Goal: Obtain resource: Obtain resource

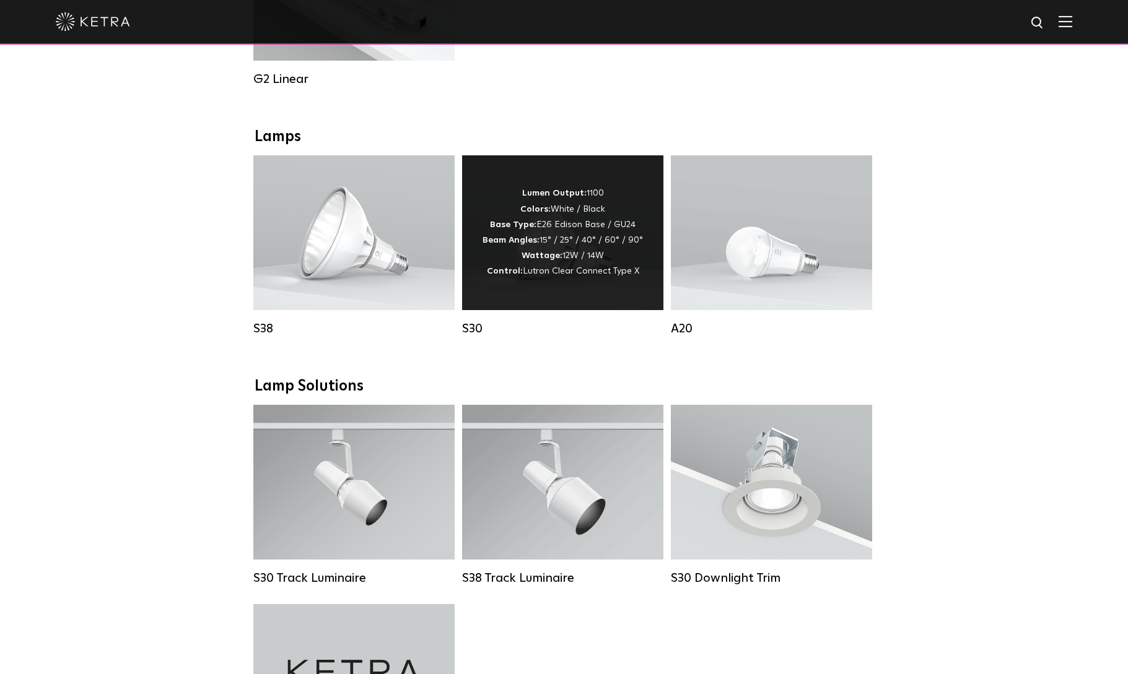
scroll to position [929, 0]
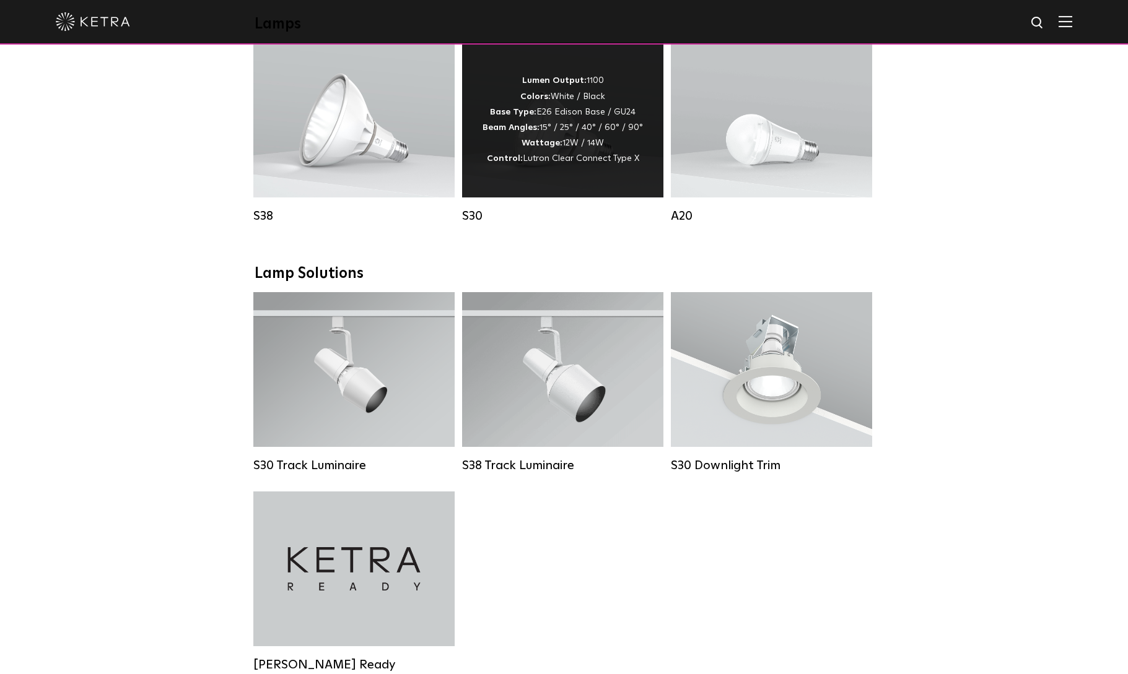
click at [530, 147] on strong "Wattage:" at bounding box center [541, 143] width 41 height 9
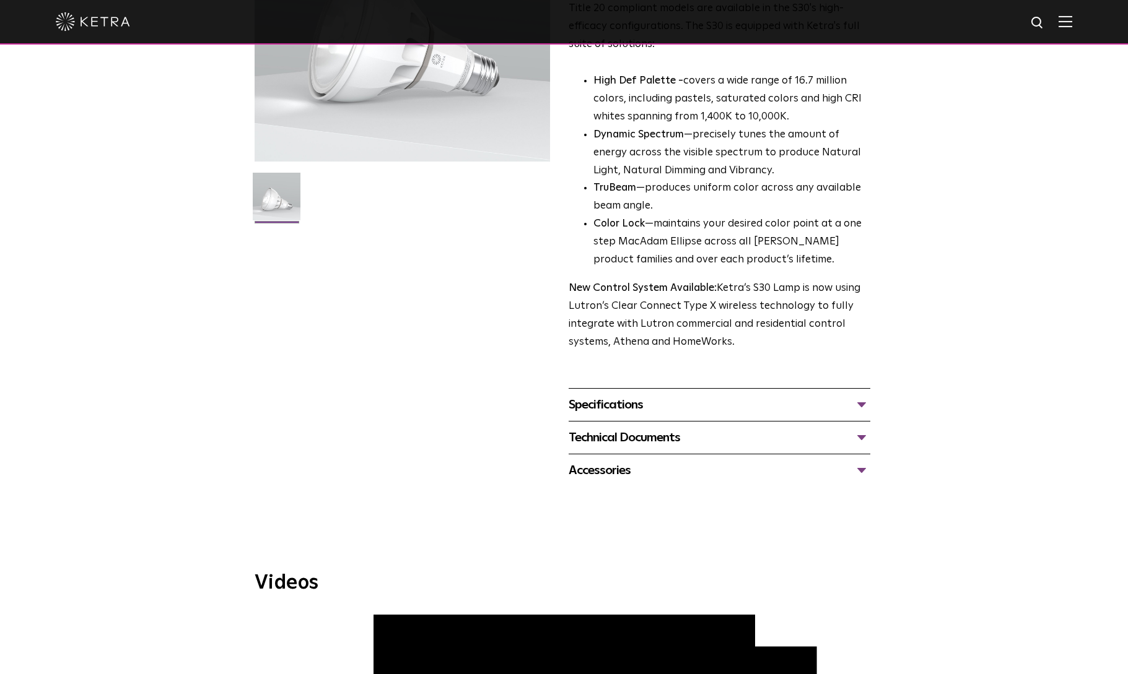
scroll to position [248, 0]
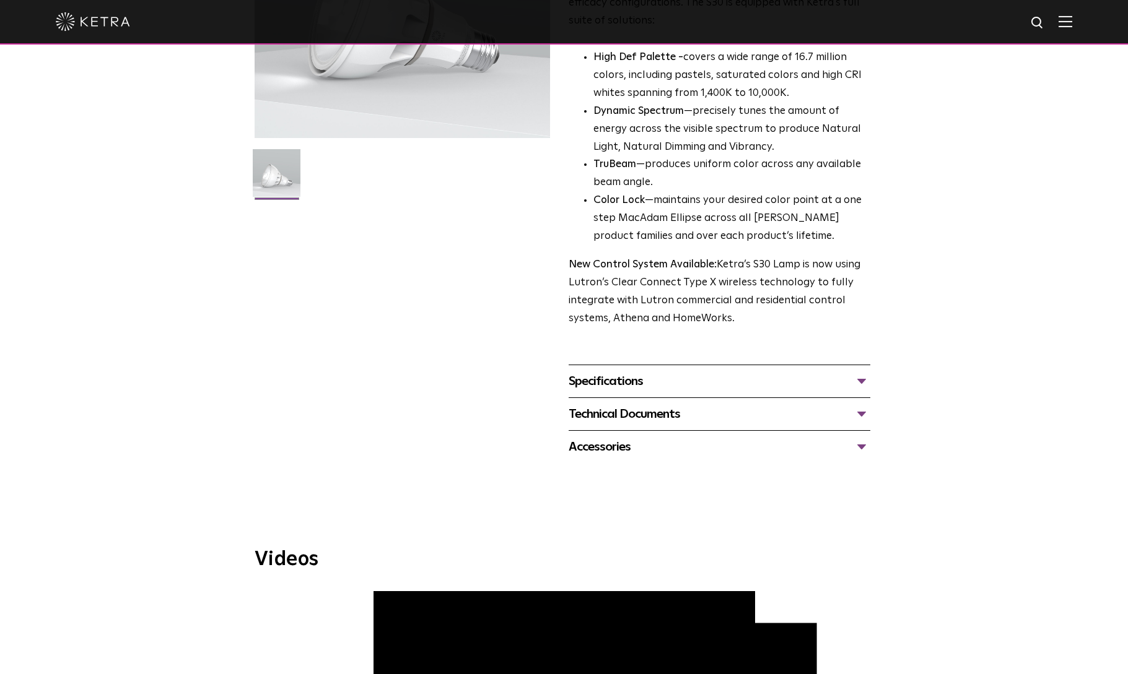
click at [652, 381] on div "Specifications" at bounding box center [719, 382] width 302 height 20
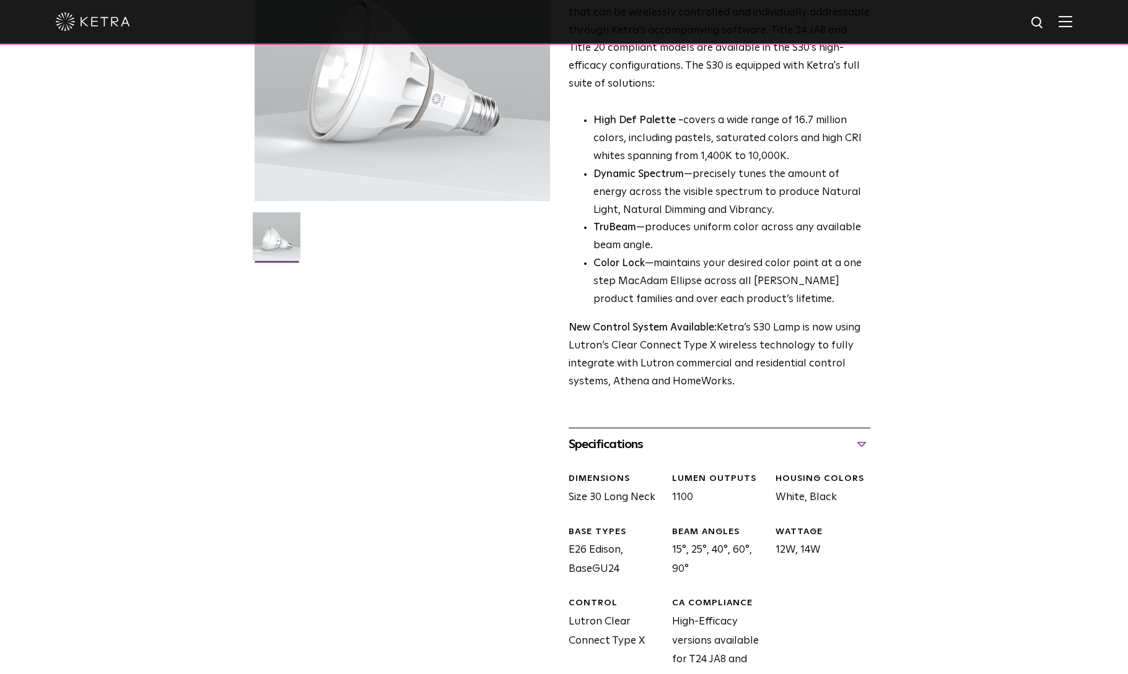
scroll to position [186, 0]
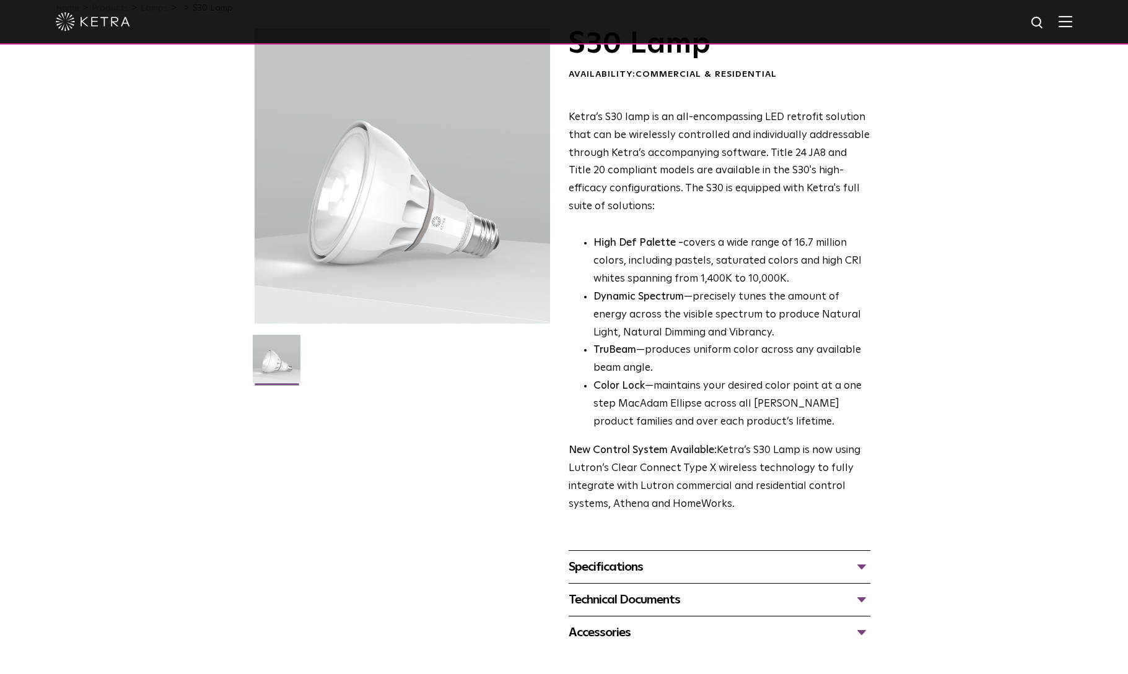
click at [606, 565] on div "Specifications" at bounding box center [719, 567] width 302 height 20
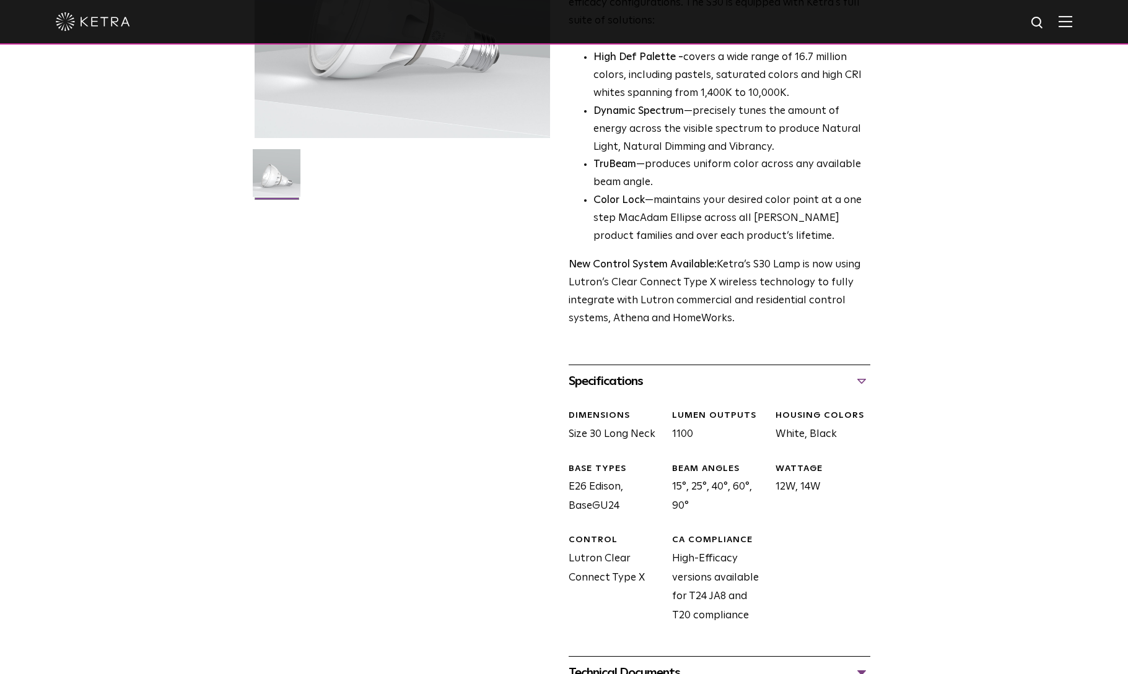
scroll to position [433, 0]
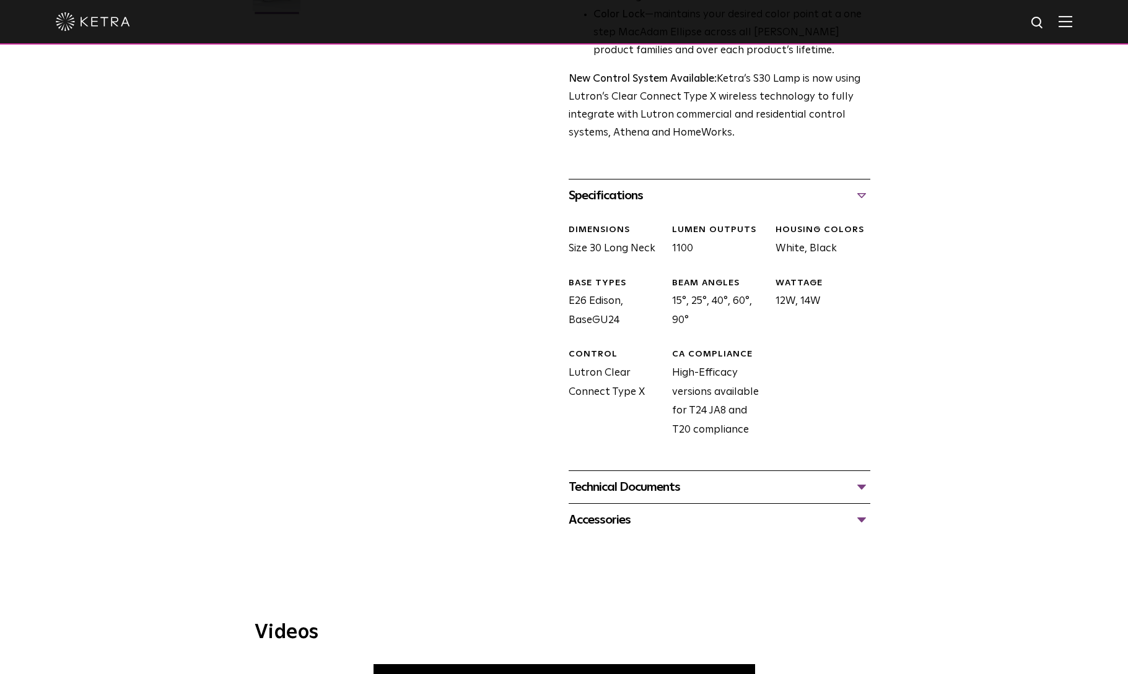
click at [663, 490] on div "Technical Documents" at bounding box center [719, 487] width 302 height 20
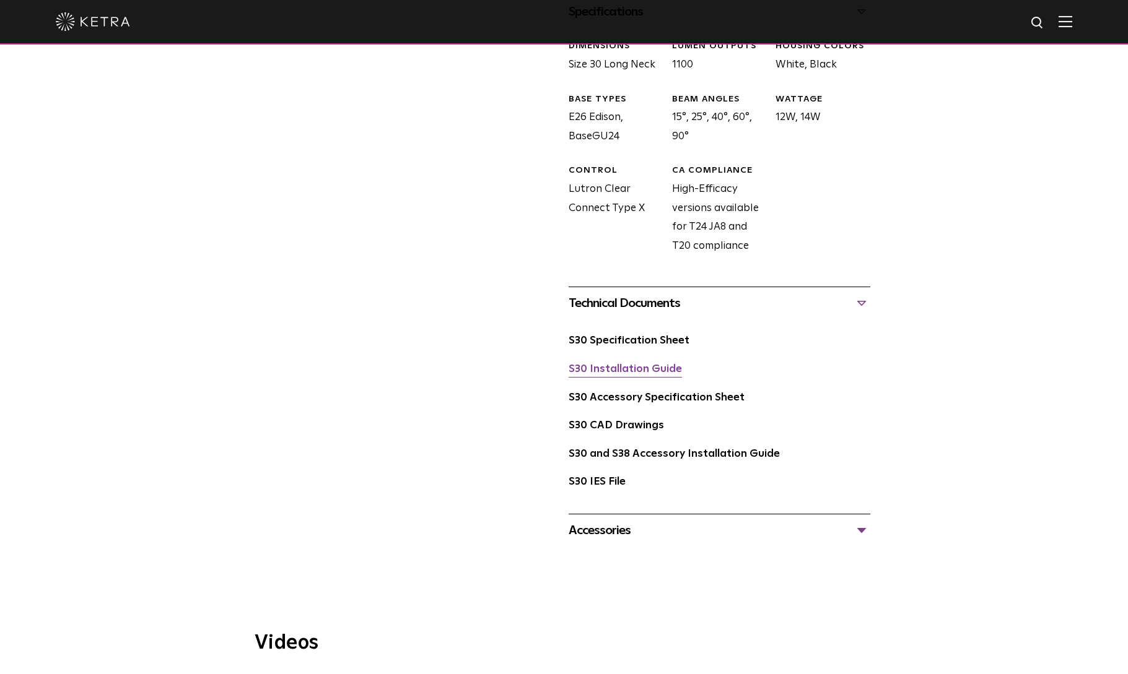
scroll to position [619, 0]
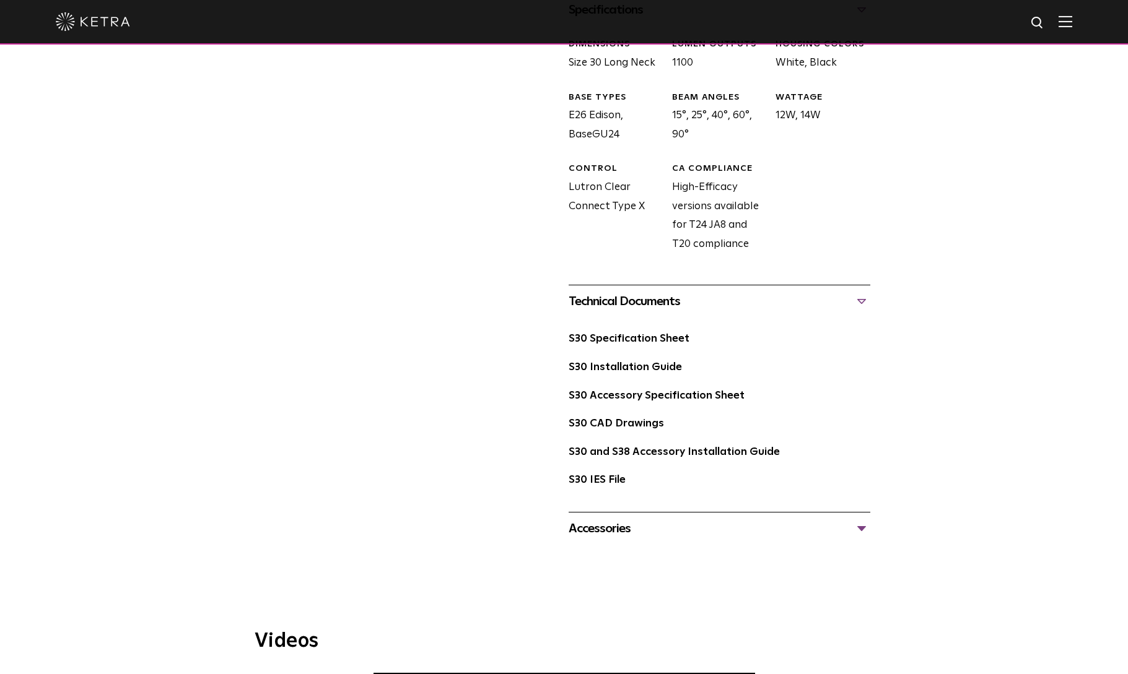
click at [640, 331] on div "S30 Specification Sheet" at bounding box center [719, 344] width 302 height 28
click at [640, 334] on link "S30 Specification Sheet" at bounding box center [628, 339] width 121 height 11
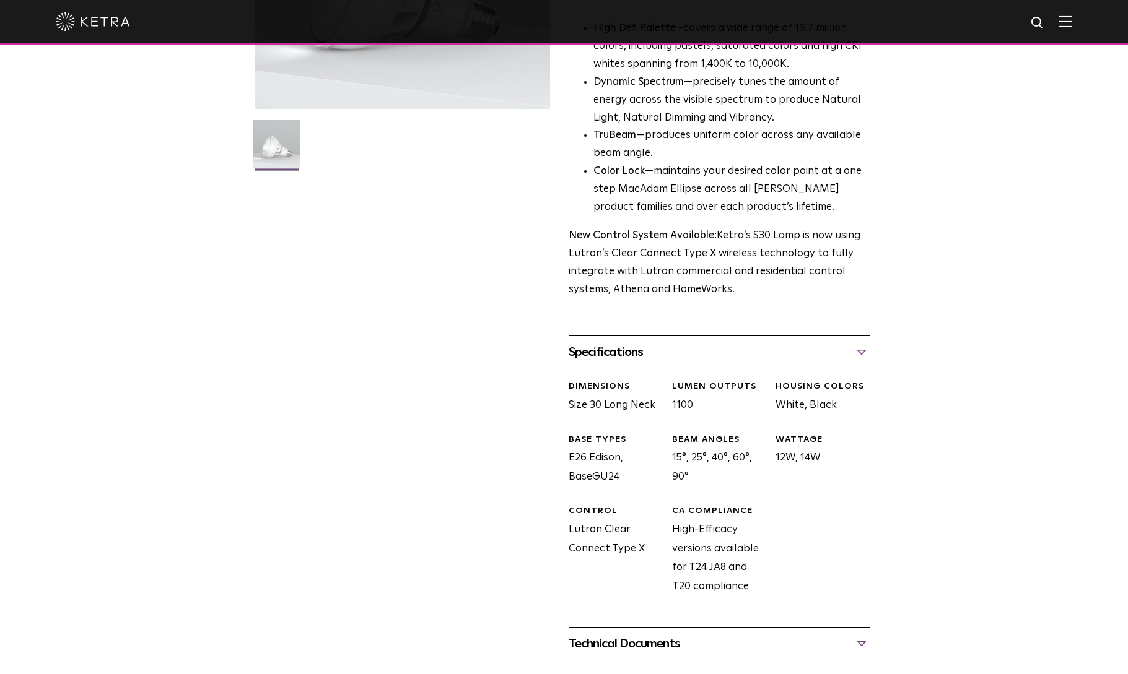
scroll to position [0, 0]
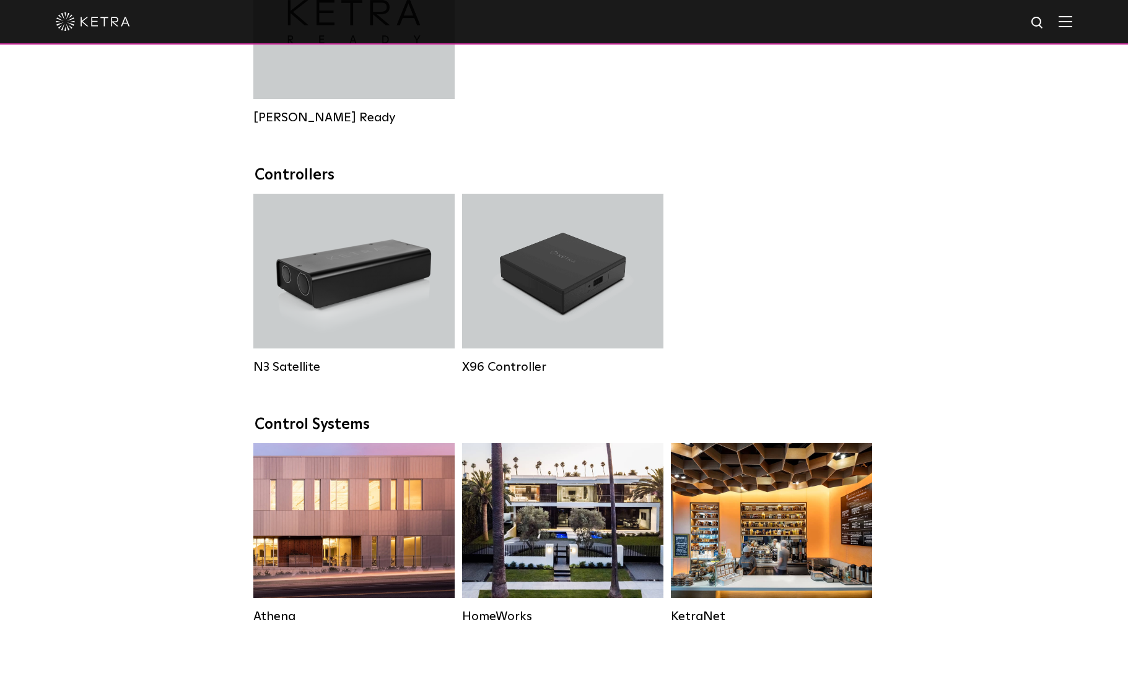
scroll to position [1268, 0]
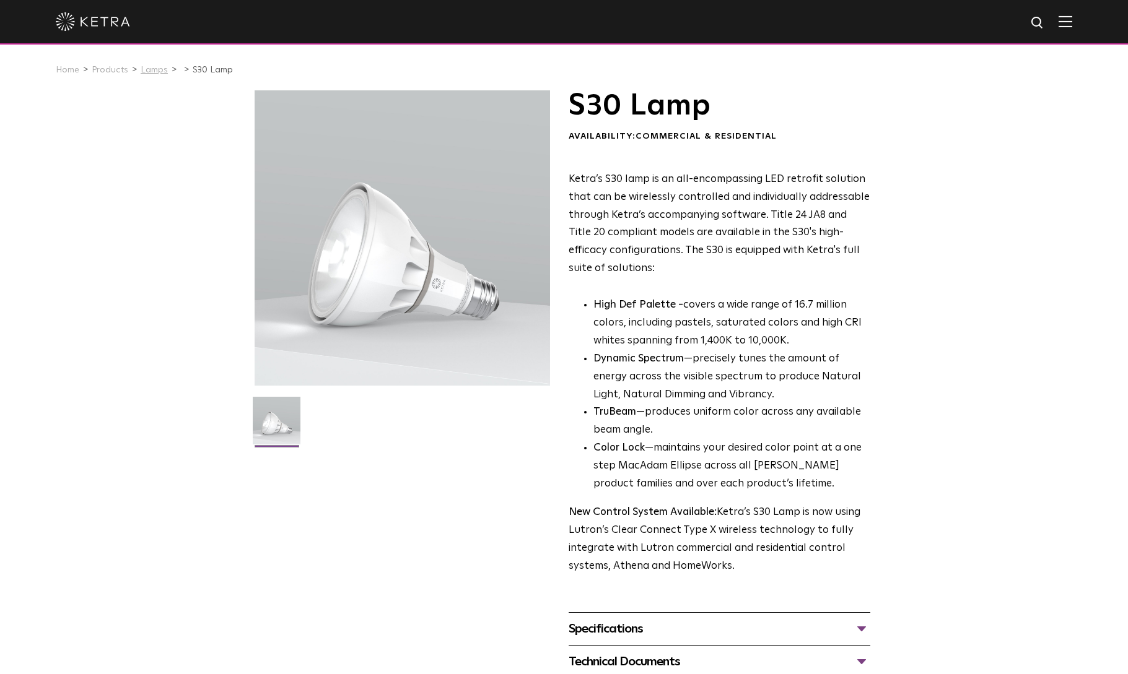
click at [151, 73] on link "Lamps" at bounding box center [154, 70] width 27 height 9
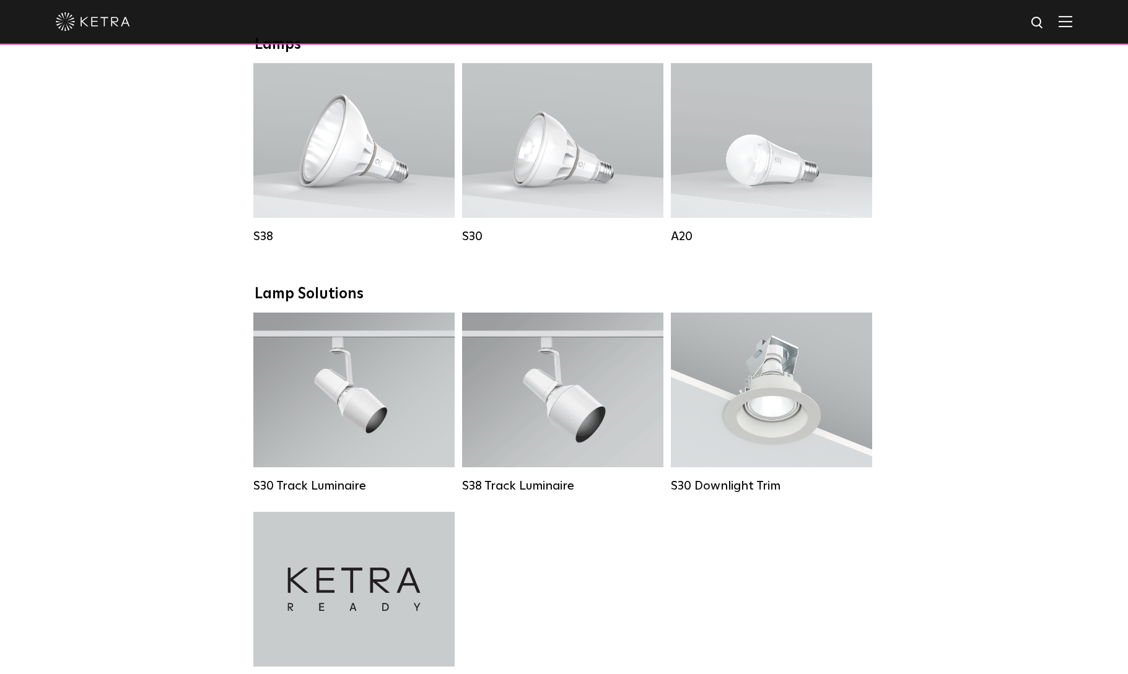
scroll to position [970, 0]
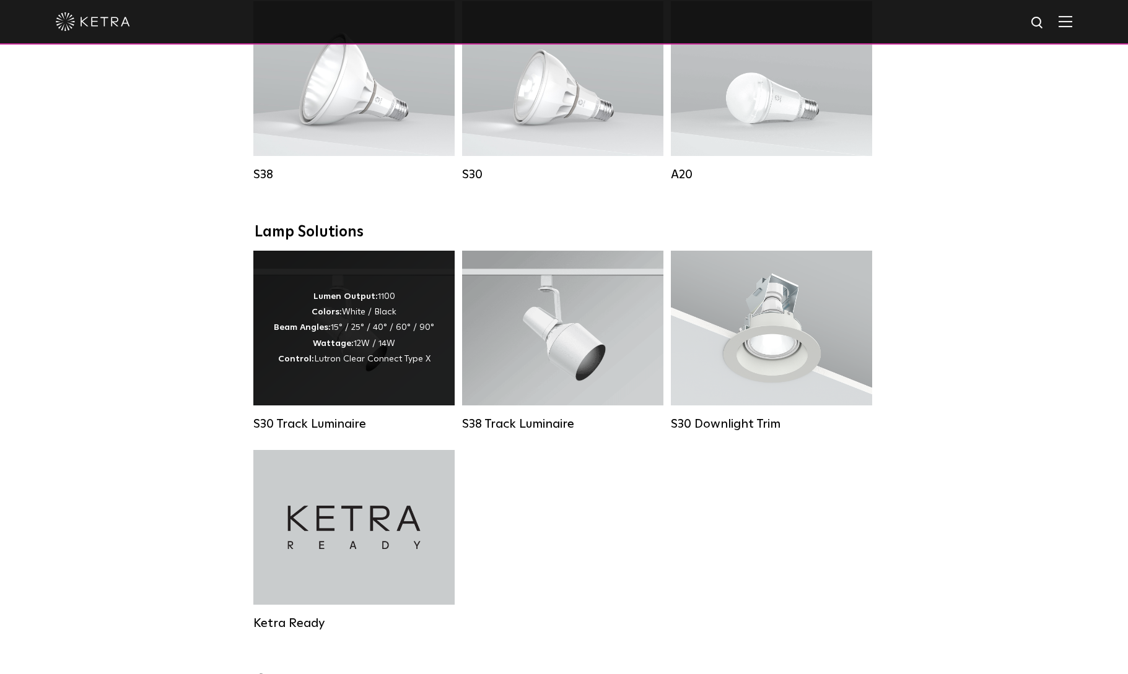
click at [381, 309] on div "Lumen Output: 1100 Colors: White / Black Beam Angles: 15° / 25° / 40° / 60° / 9…" at bounding box center [354, 328] width 160 height 78
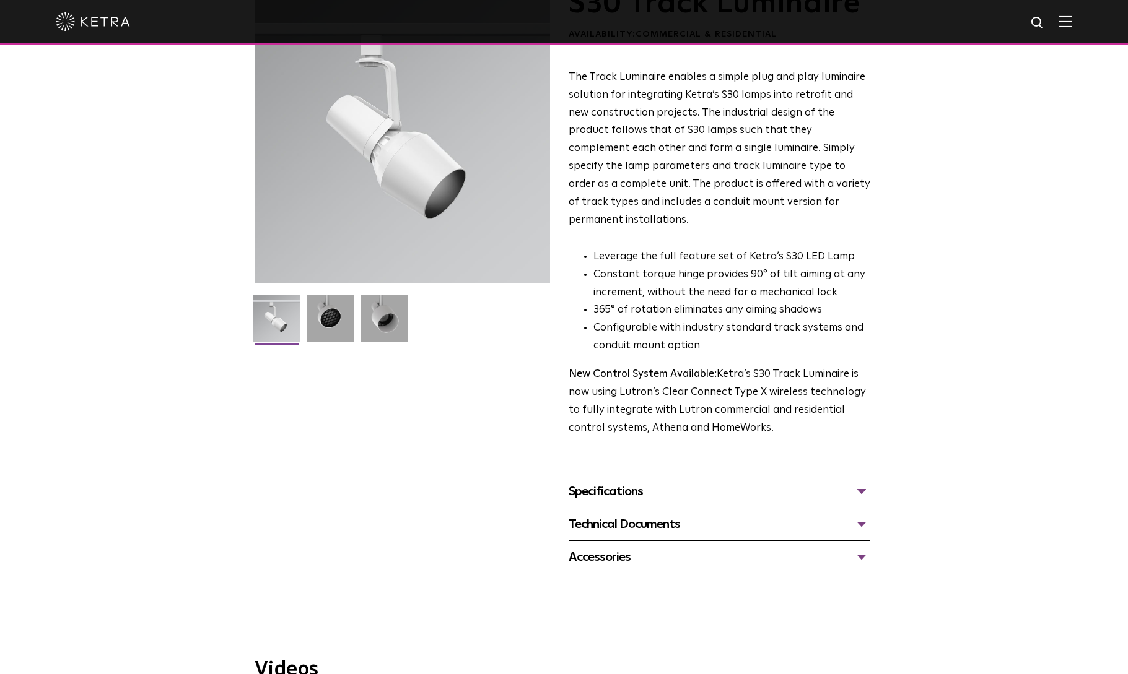
scroll to position [124, 0]
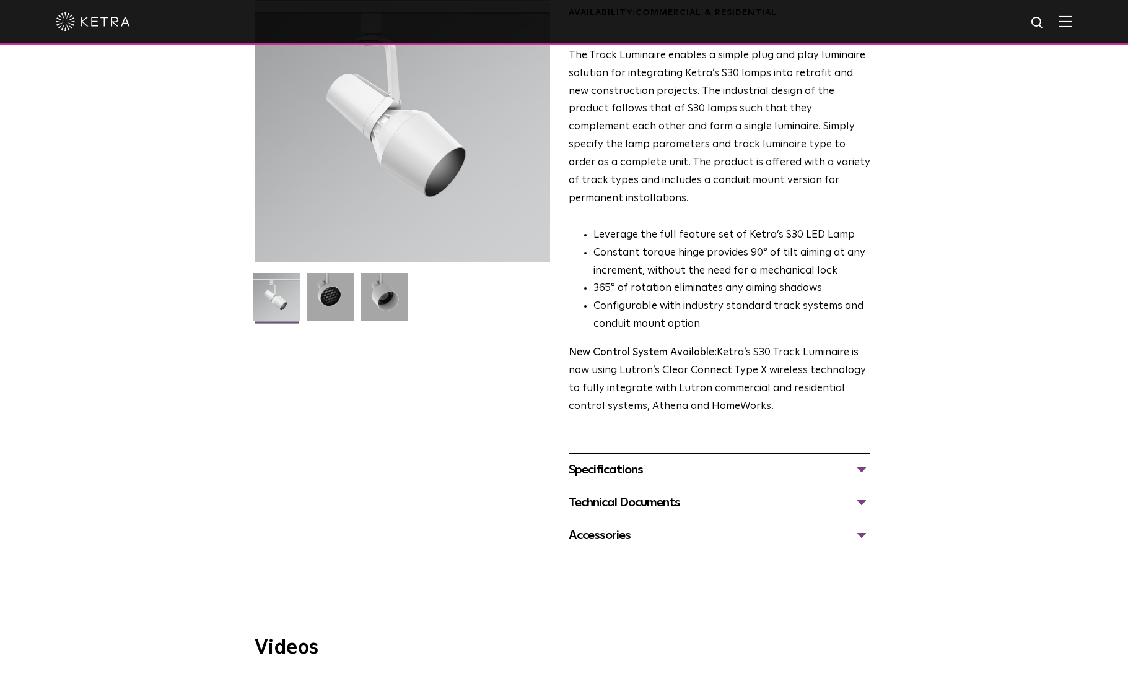
click at [811, 460] on div "Specifications" at bounding box center [719, 470] width 302 height 20
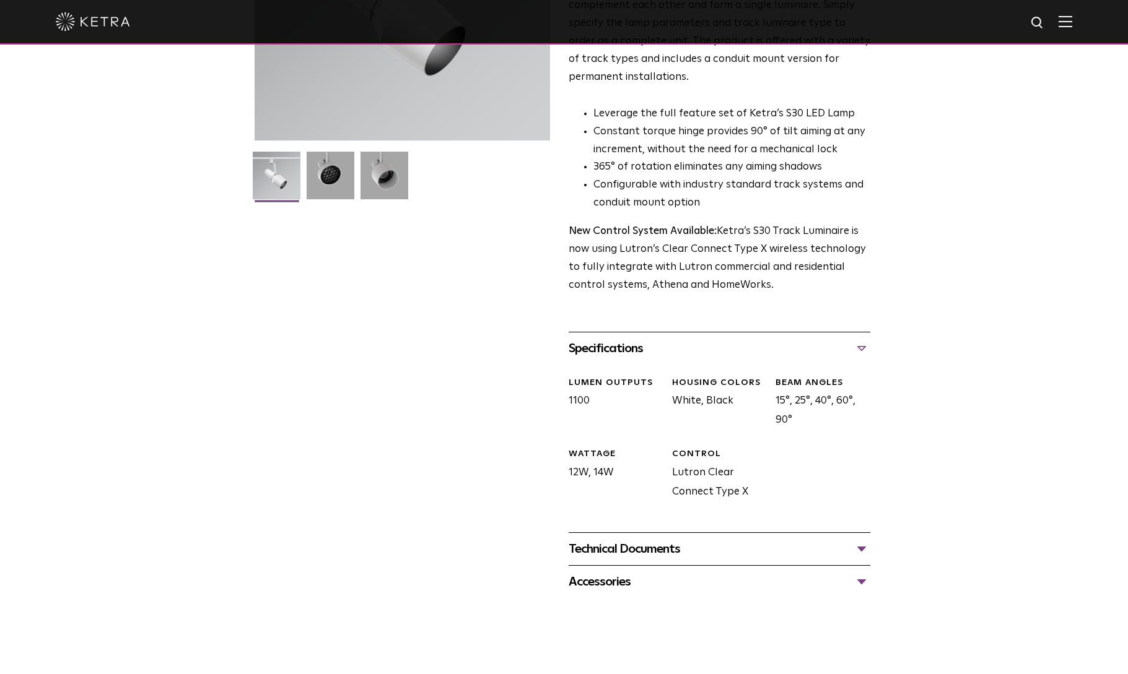
scroll to position [248, 0]
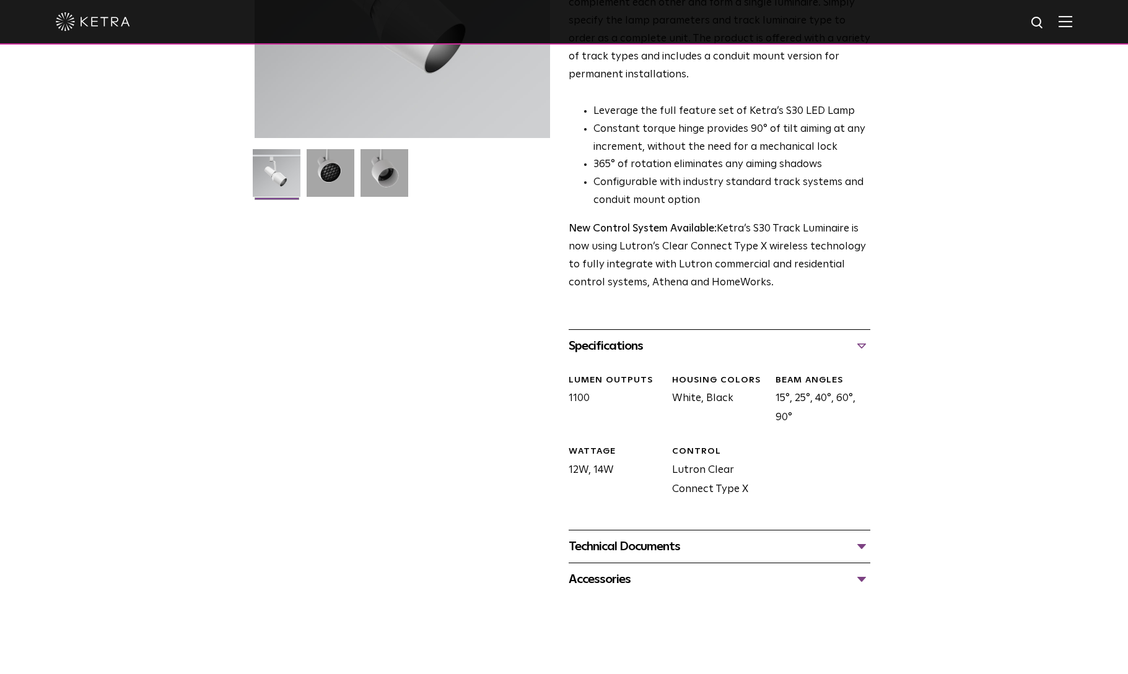
click at [827, 570] on div "Accessories" at bounding box center [719, 580] width 302 height 20
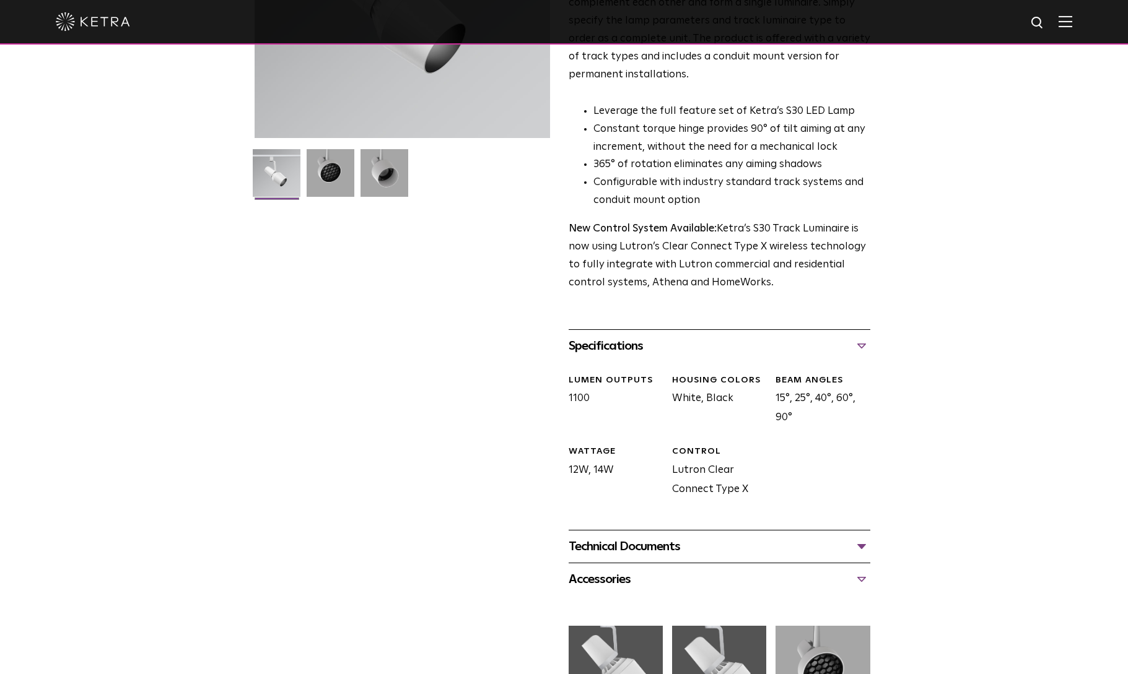
click at [829, 537] on div "Technical Documents" at bounding box center [719, 547] width 302 height 20
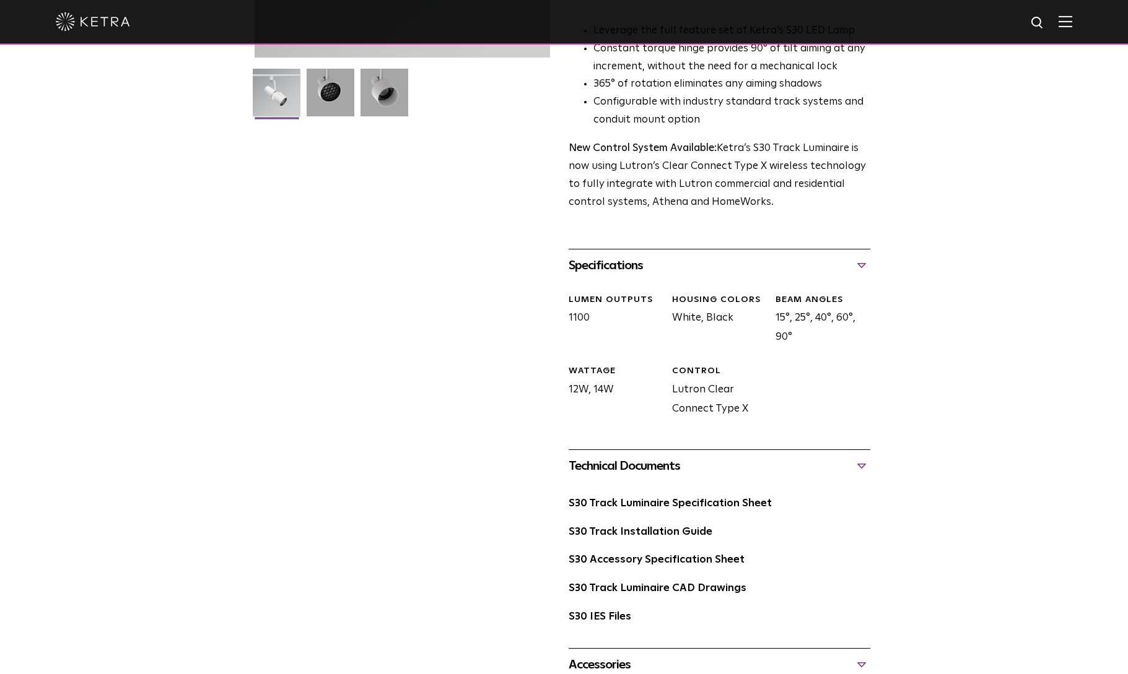
scroll to position [495, 0]
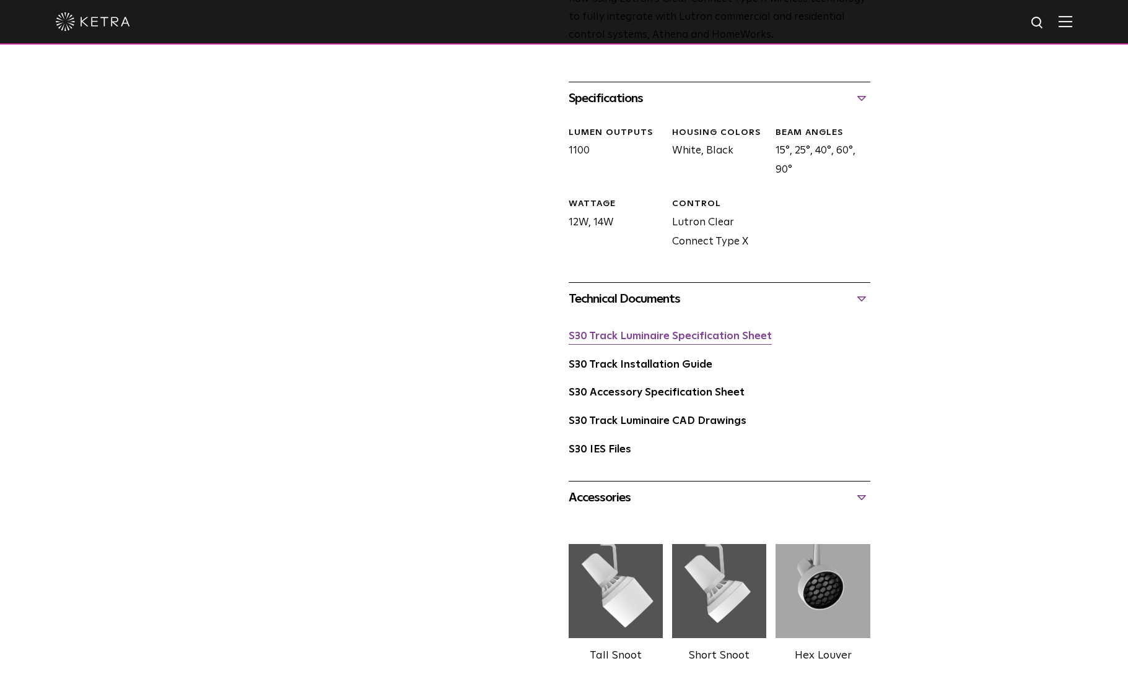
click at [709, 331] on link "S30 Track Luminaire Specification Sheet" at bounding box center [669, 336] width 203 height 11
